Goal: Task Accomplishment & Management: Use online tool/utility

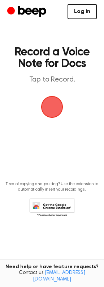
click at [81, 12] on link "Log in" at bounding box center [82, 11] width 29 height 15
click at [82, 12] on link "Log in" at bounding box center [82, 11] width 29 height 15
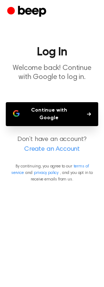
click at [71, 111] on button "Continue with Google" at bounding box center [52, 114] width 93 height 24
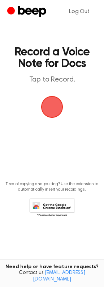
click at [48, 103] on span "button" at bounding box center [52, 107] width 20 height 20
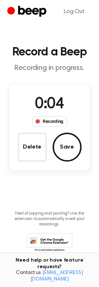
click at [65, 147] on button "Save" at bounding box center [67, 147] width 29 height 29
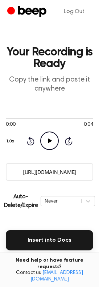
click at [48, 146] on icon "Play Audio" at bounding box center [49, 141] width 18 height 18
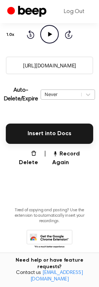
scroll to position [109, 0]
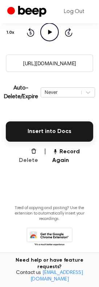
click at [31, 150] on icon "button" at bounding box center [34, 151] width 6 height 6
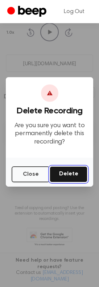
click at [69, 175] on button "Delete" at bounding box center [69, 174] width 38 height 16
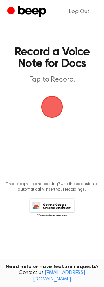
click at [62, 103] on span "button" at bounding box center [52, 107] width 20 height 20
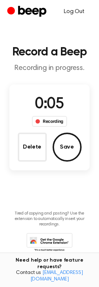
click at [79, 9] on link "Log Out" at bounding box center [74, 11] width 35 height 17
